Goal: Information Seeking & Learning: Learn about a topic

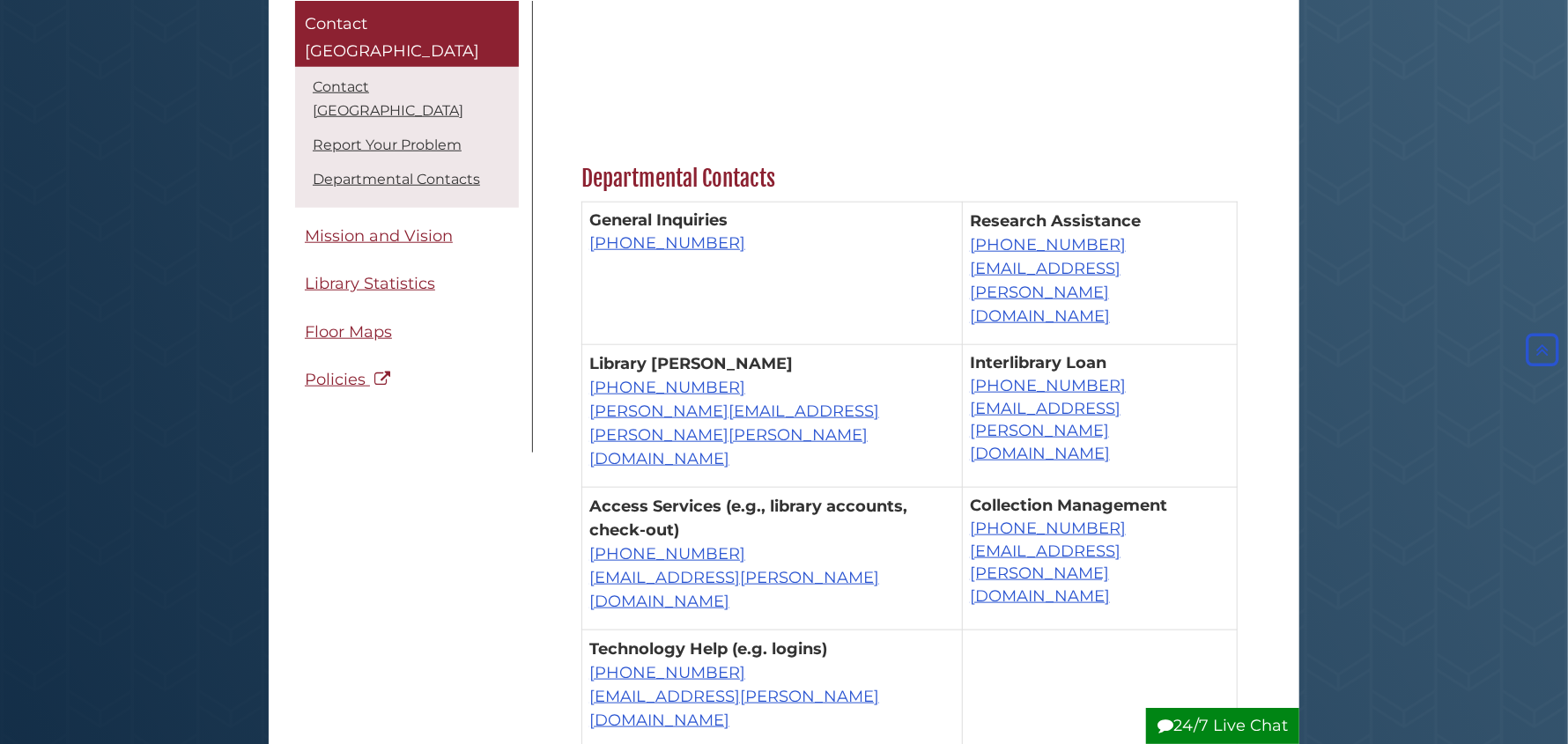
scroll to position [1056, 0]
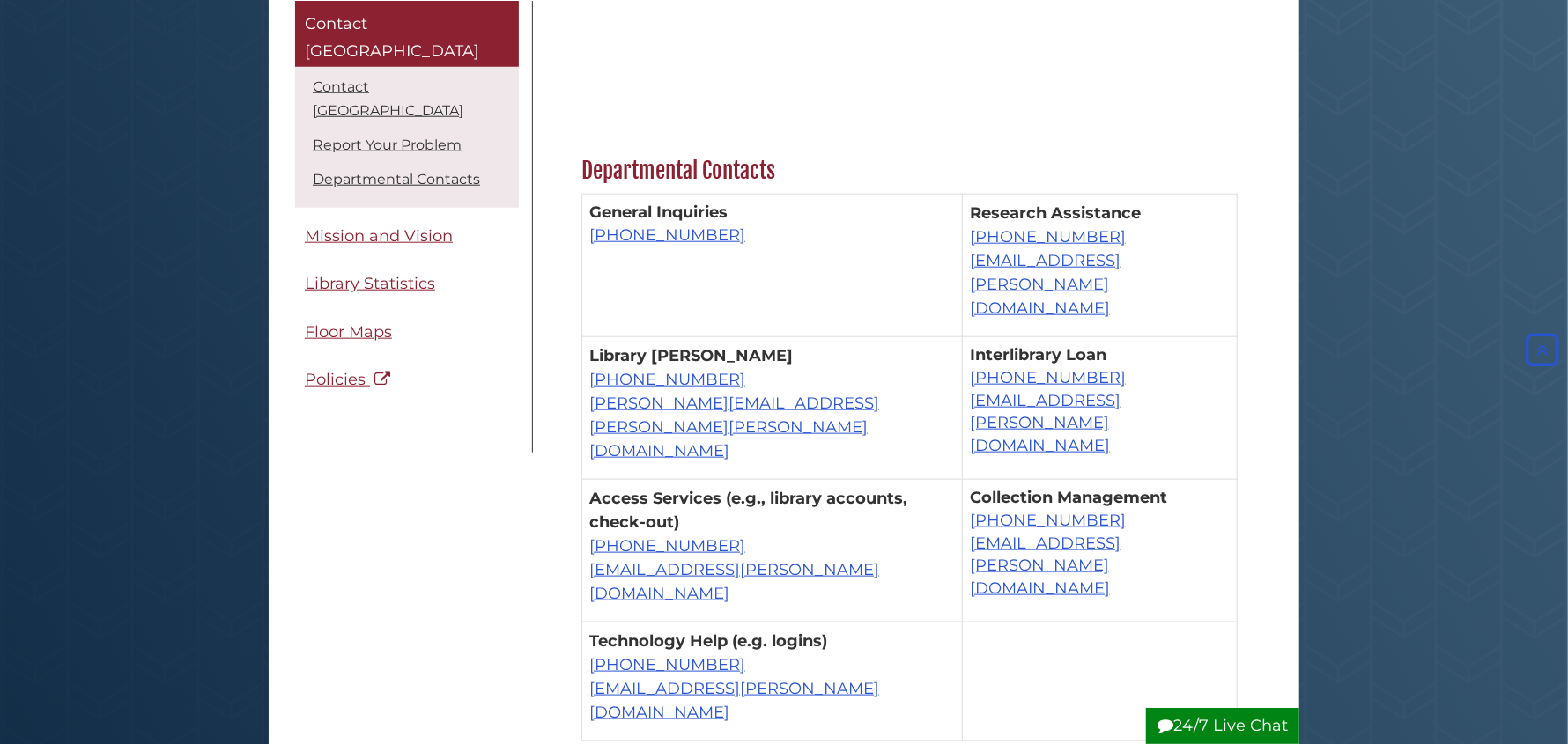
scroll to position [1235, 0]
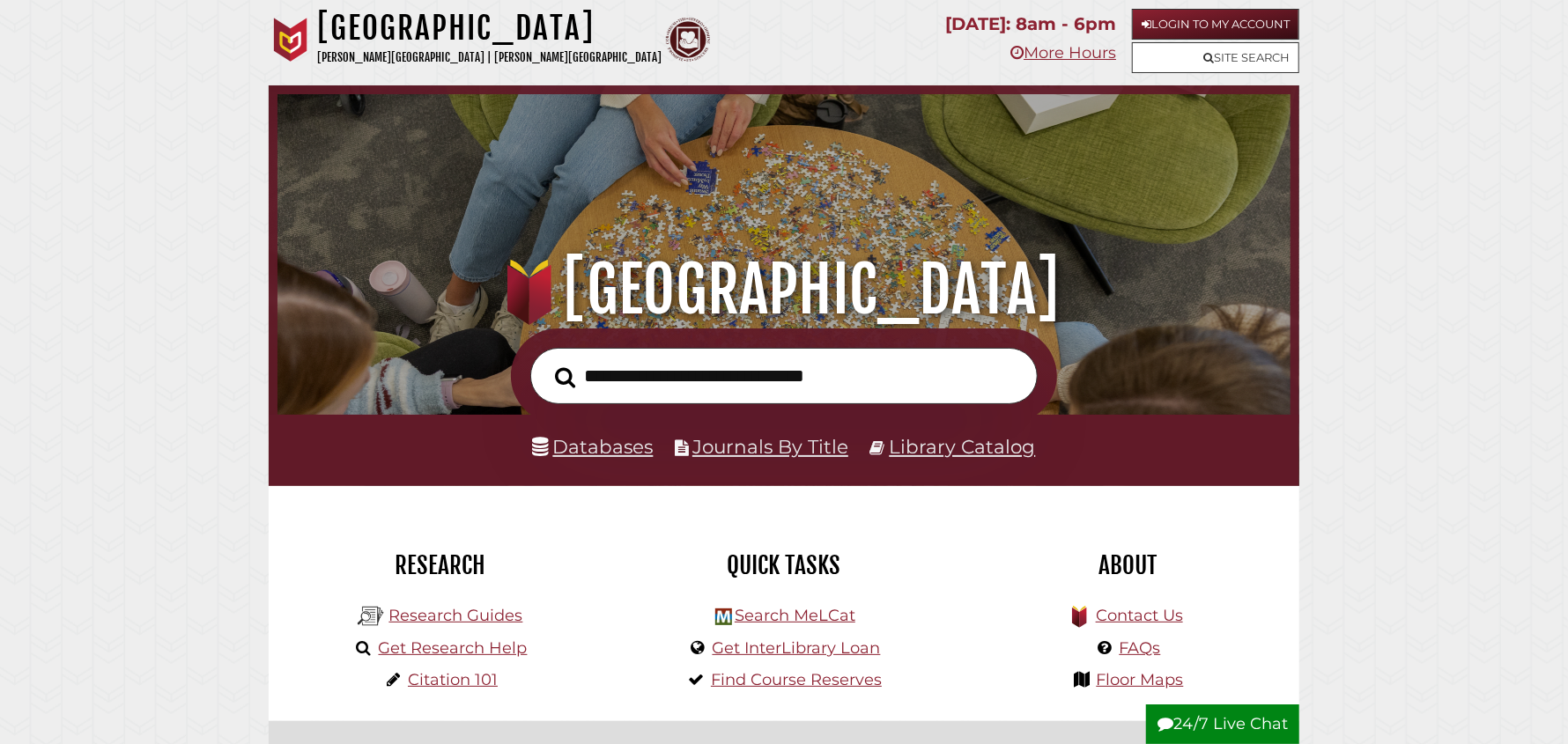
scroll to position [334, 1004]
click at [612, 382] on input "text" at bounding box center [784, 376] width 508 height 58
type input "**********"
click at [546, 362] on button "Search" at bounding box center [564, 378] width 38 height 31
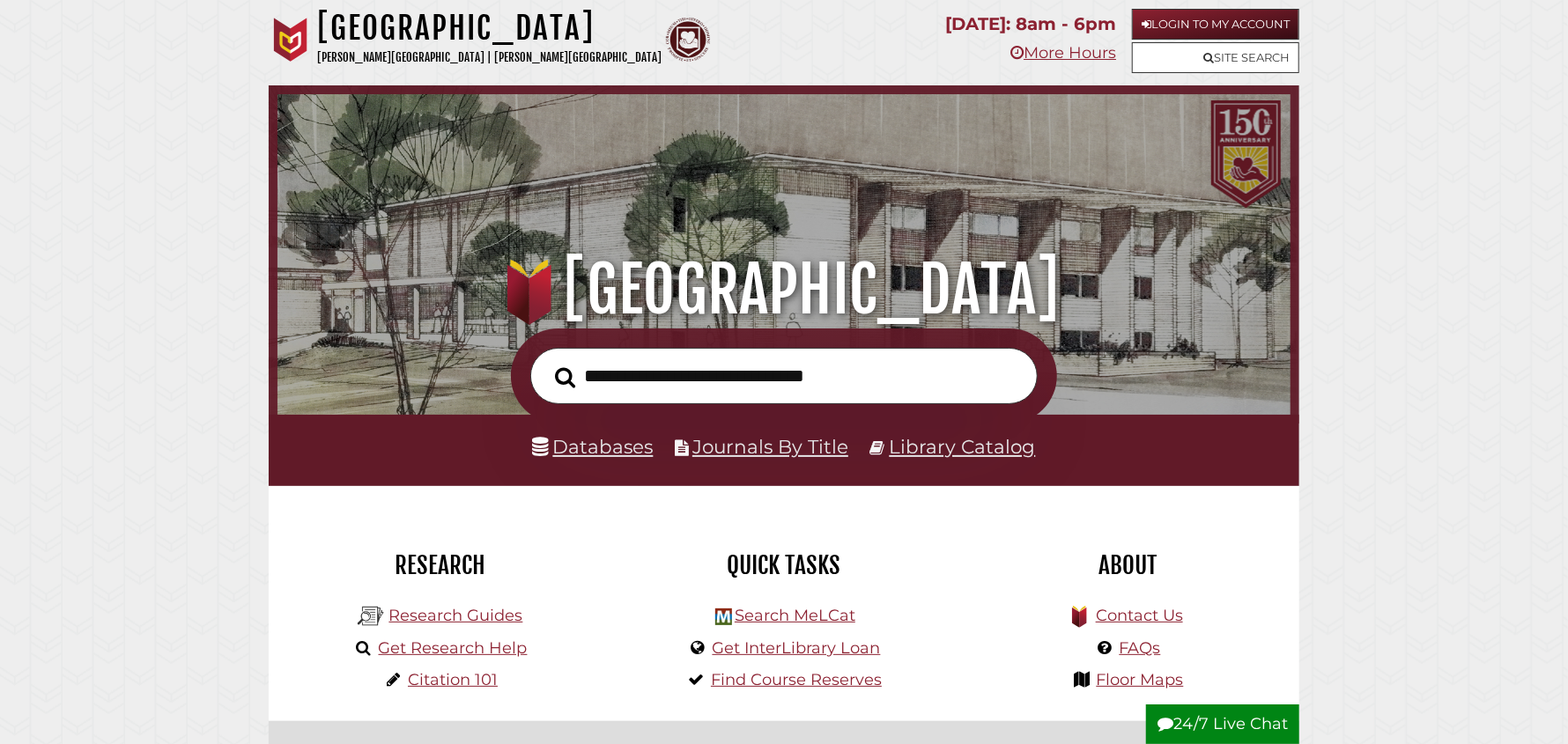
scroll to position [334, 1004]
click at [480, 610] on link "Research Guides" at bounding box center [455, 616] width 134 height 20
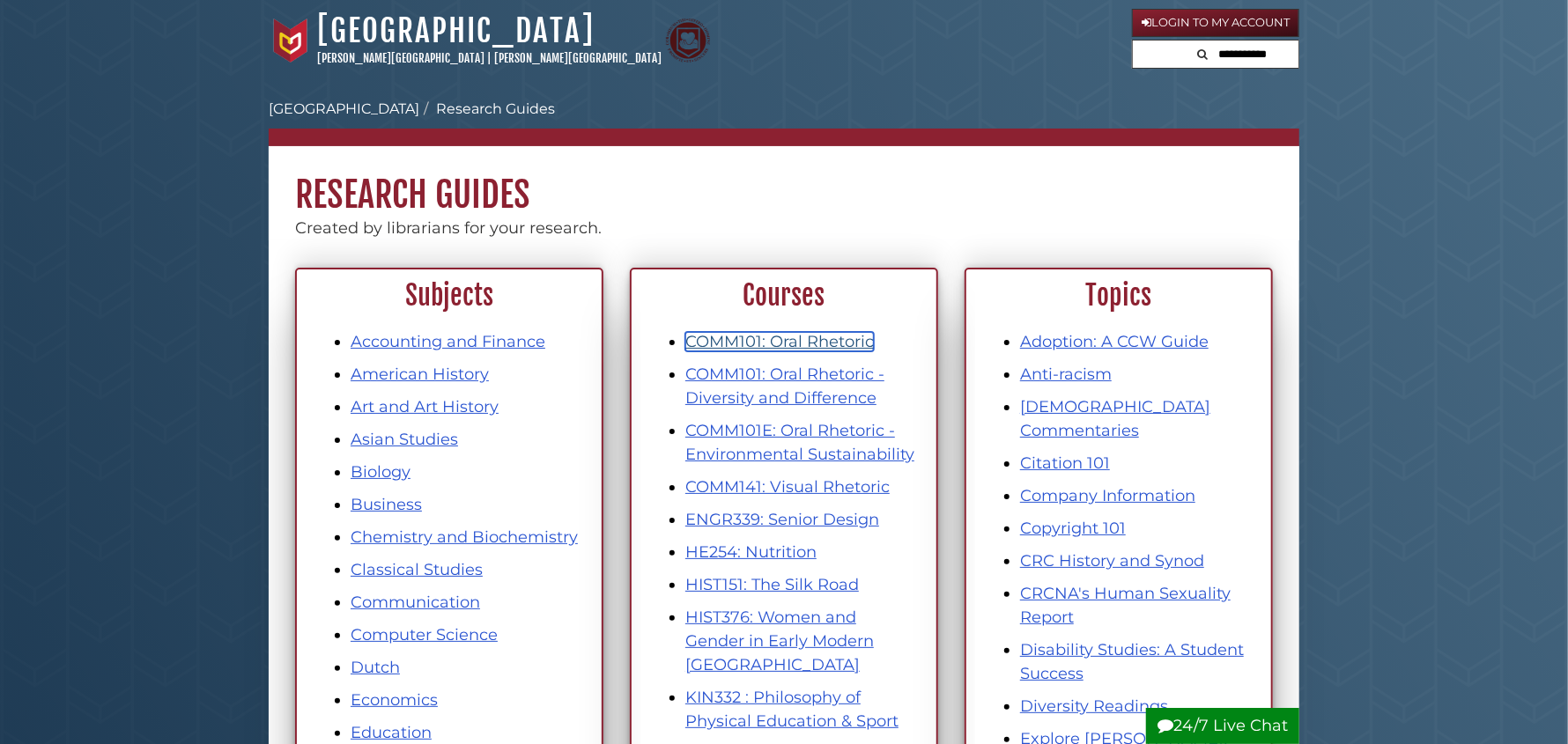
click at [765, 338] on link "COMM101: Oral Rhetoric" at bounding box center [779, 342] width 188 height 20
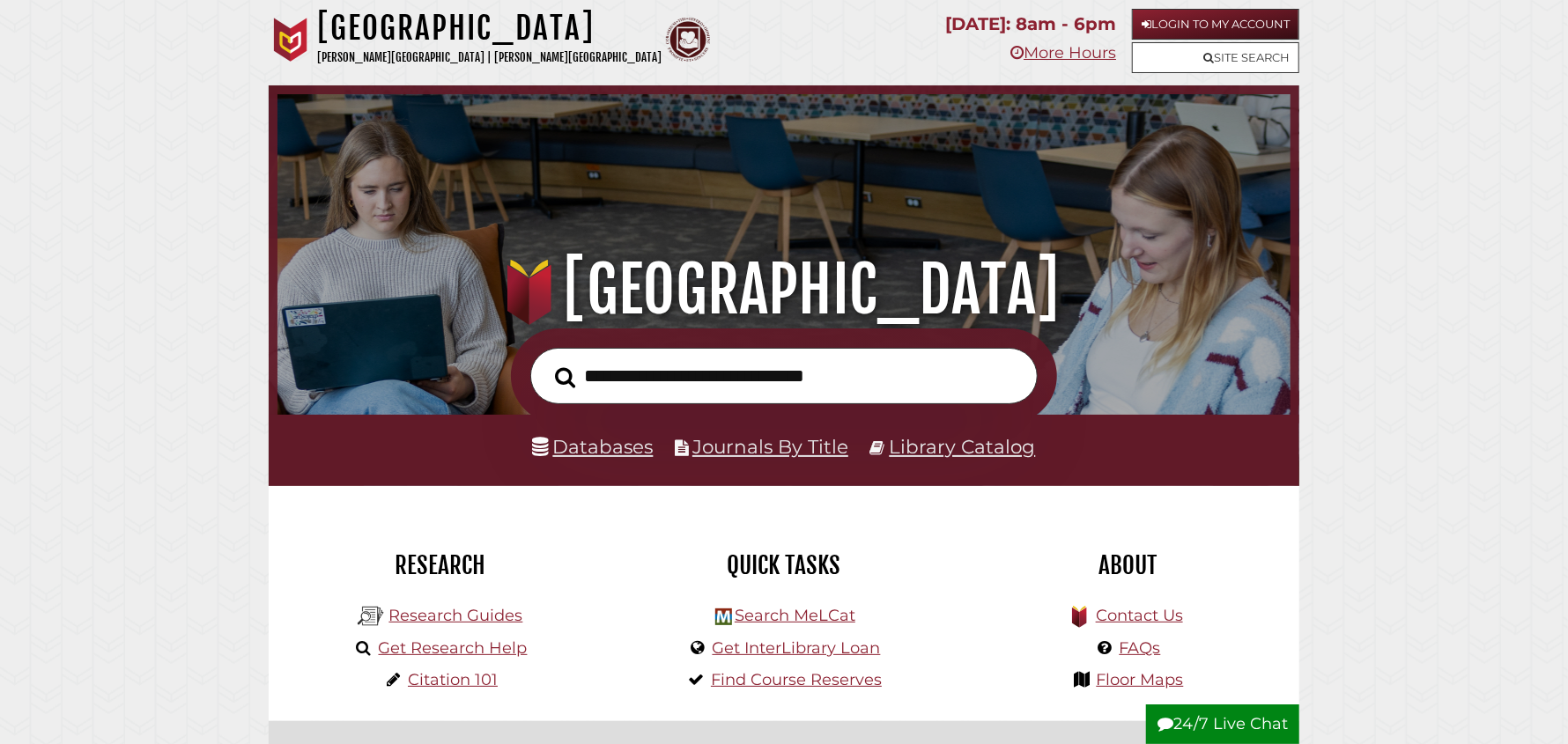
scroll to position [334, 1004]
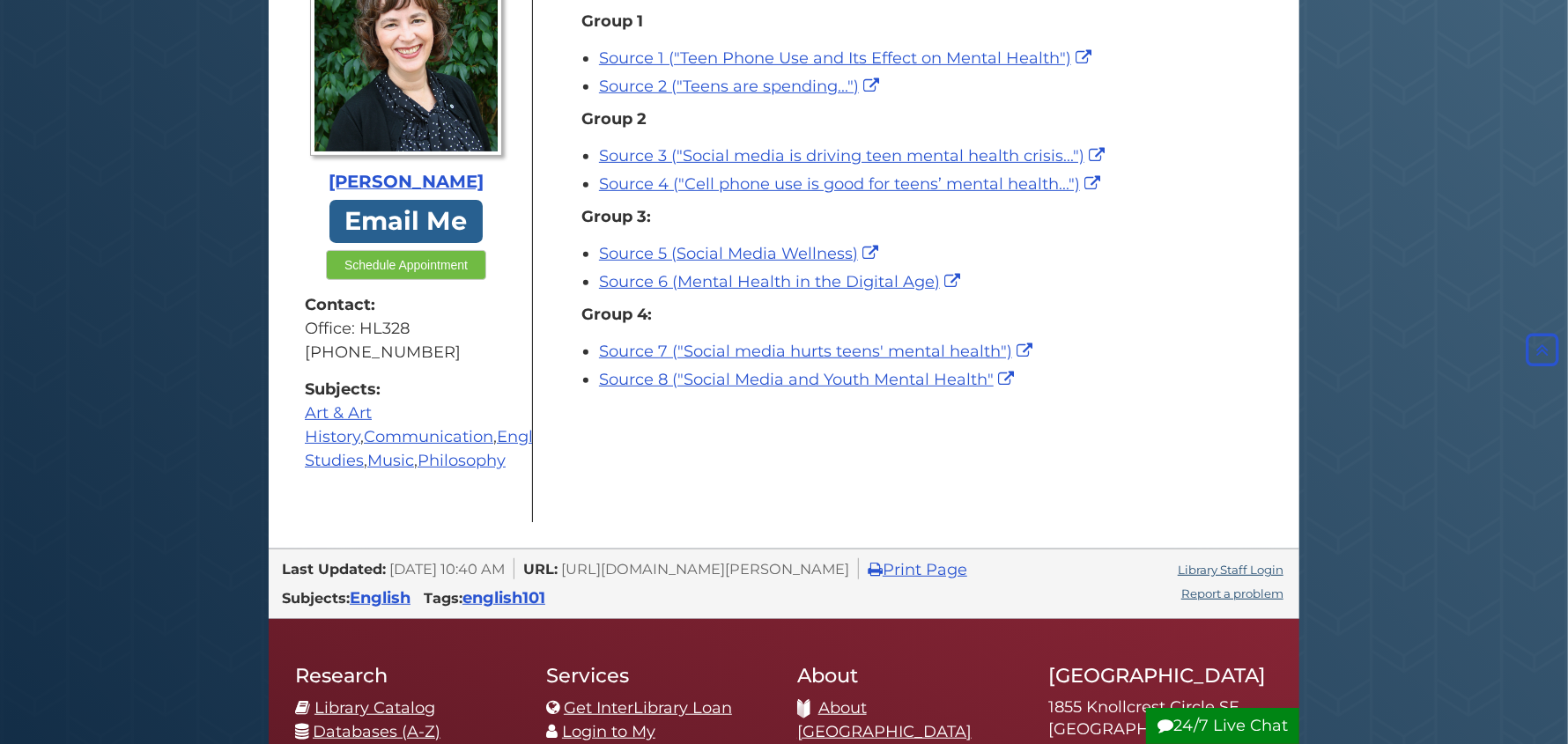
scroll to position [943, 0]
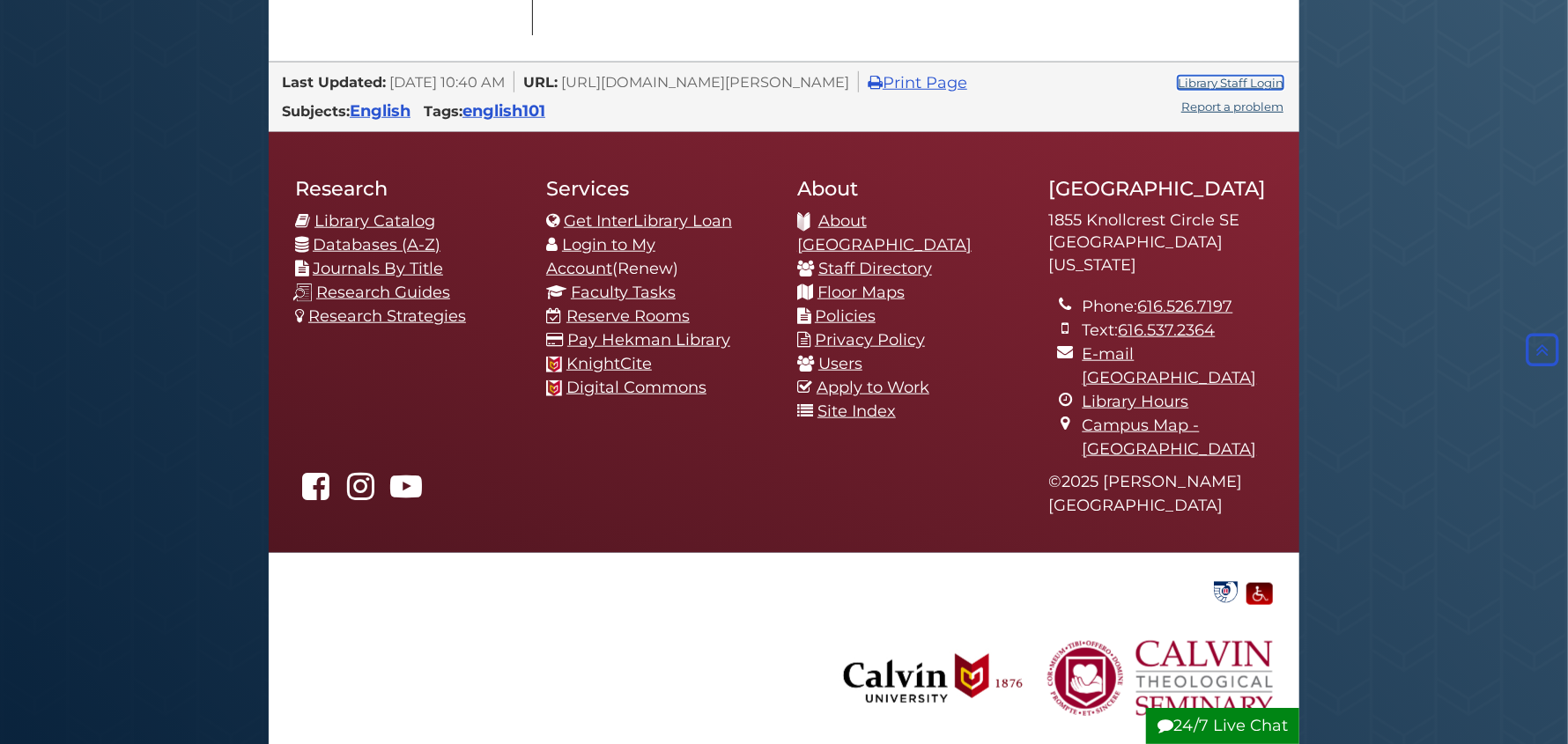
click at [1230, 90] on link "Library Staff Login" at bounding box center [1230, 83] width 105 height 14
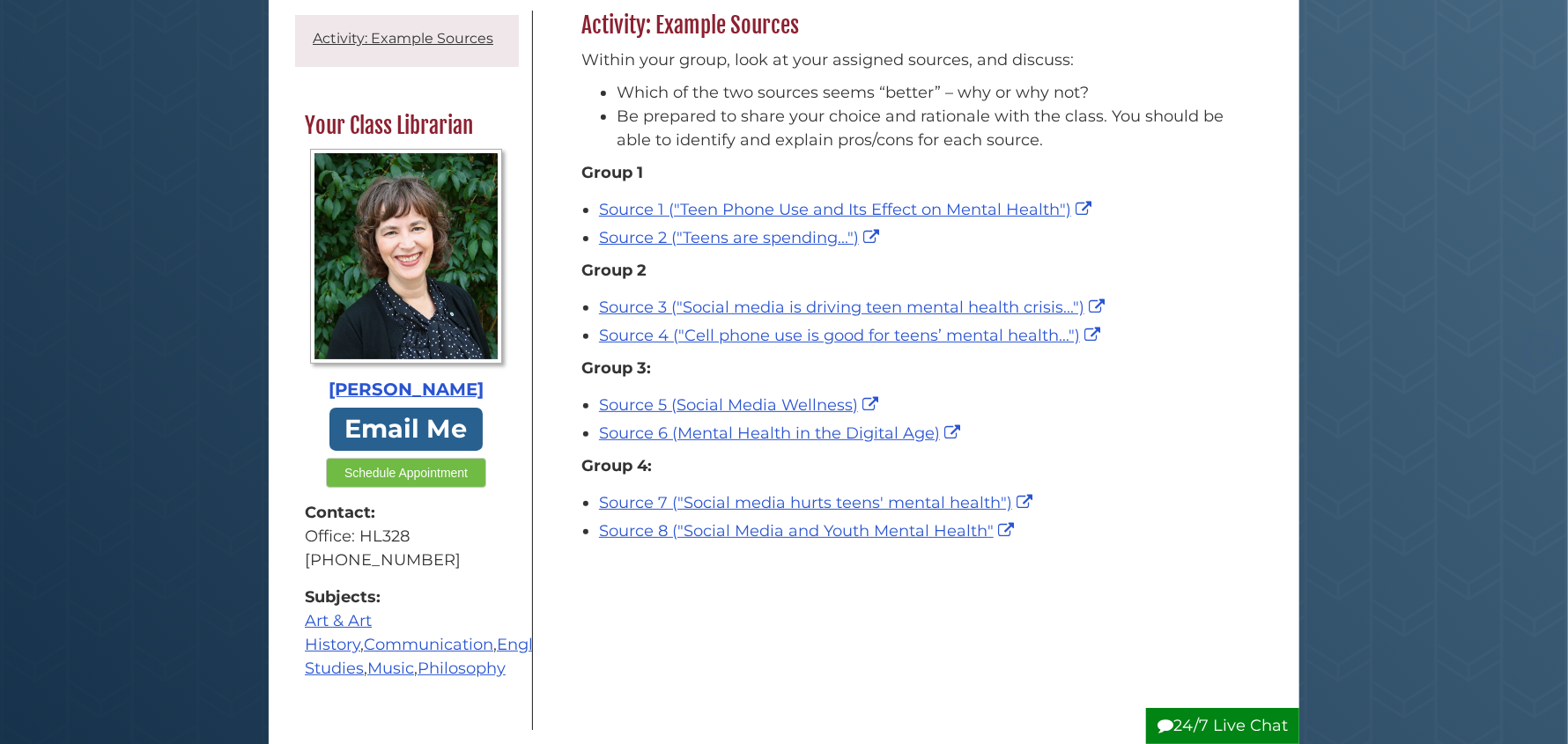
scroll to position [265, 0]
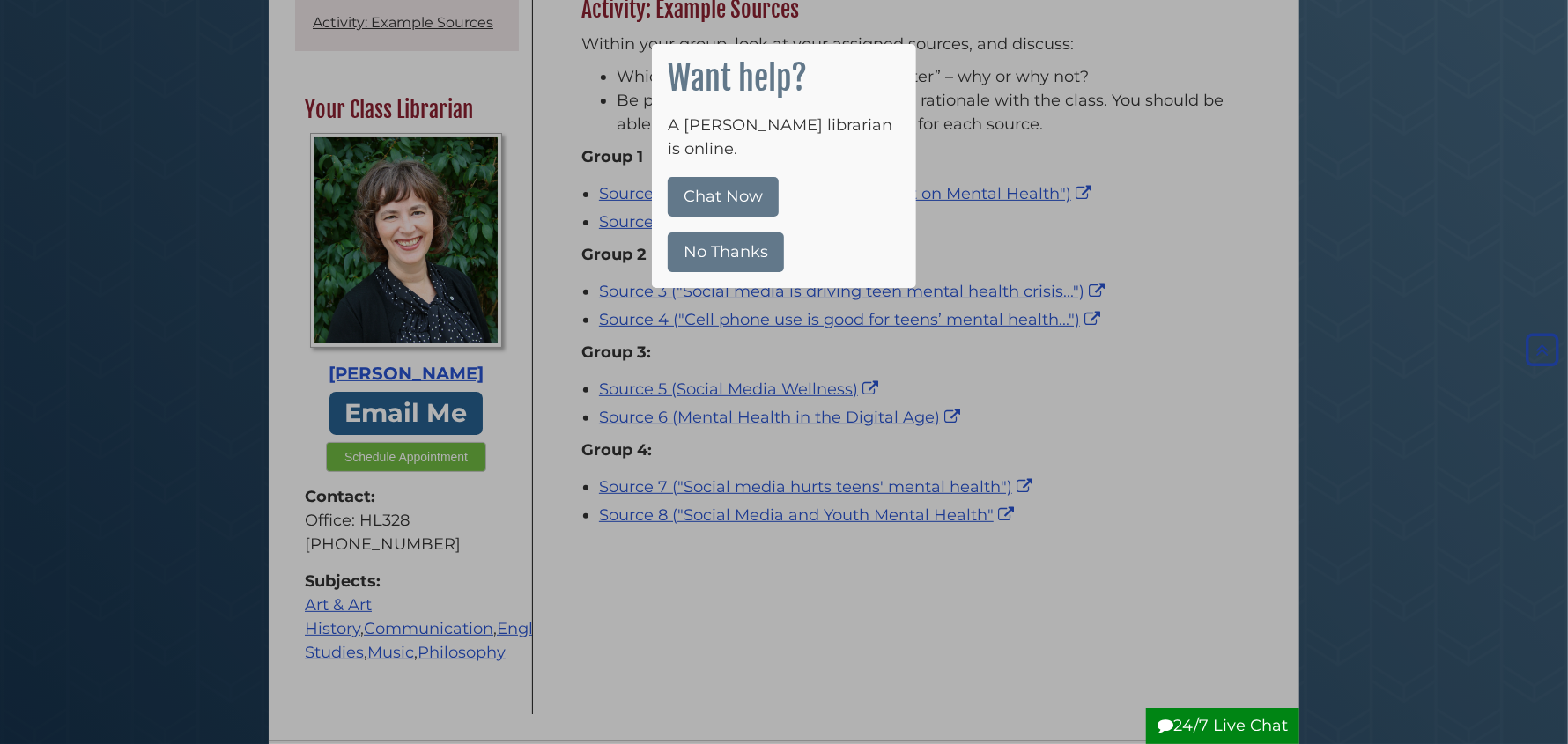
click at [742, 232] on button "No Thanks" at bounding box center [725, 252] width 116 height 40
